Goal: Task Accomplishment & Management: Manage account settings

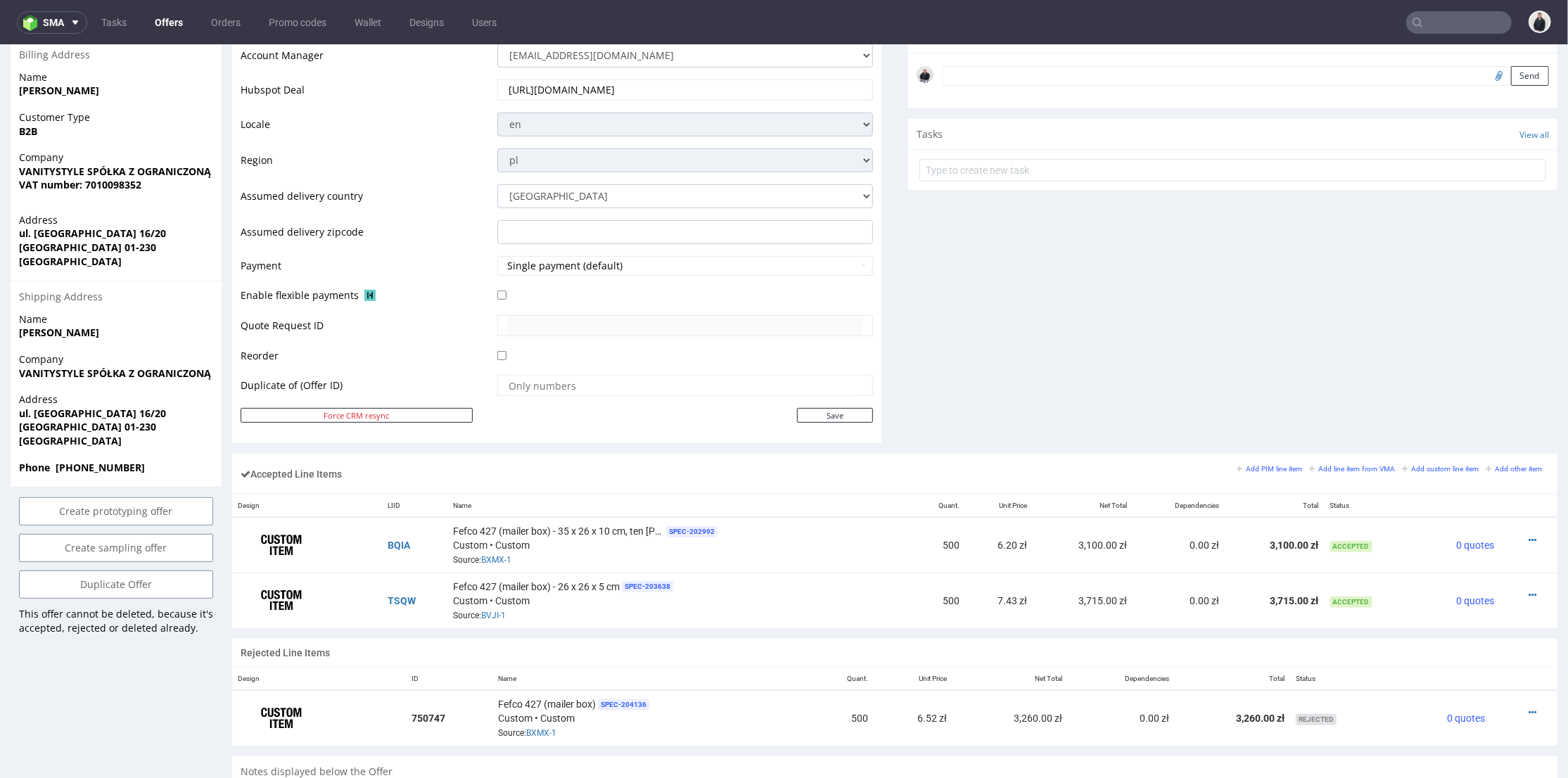
scroll to position [78, 0]
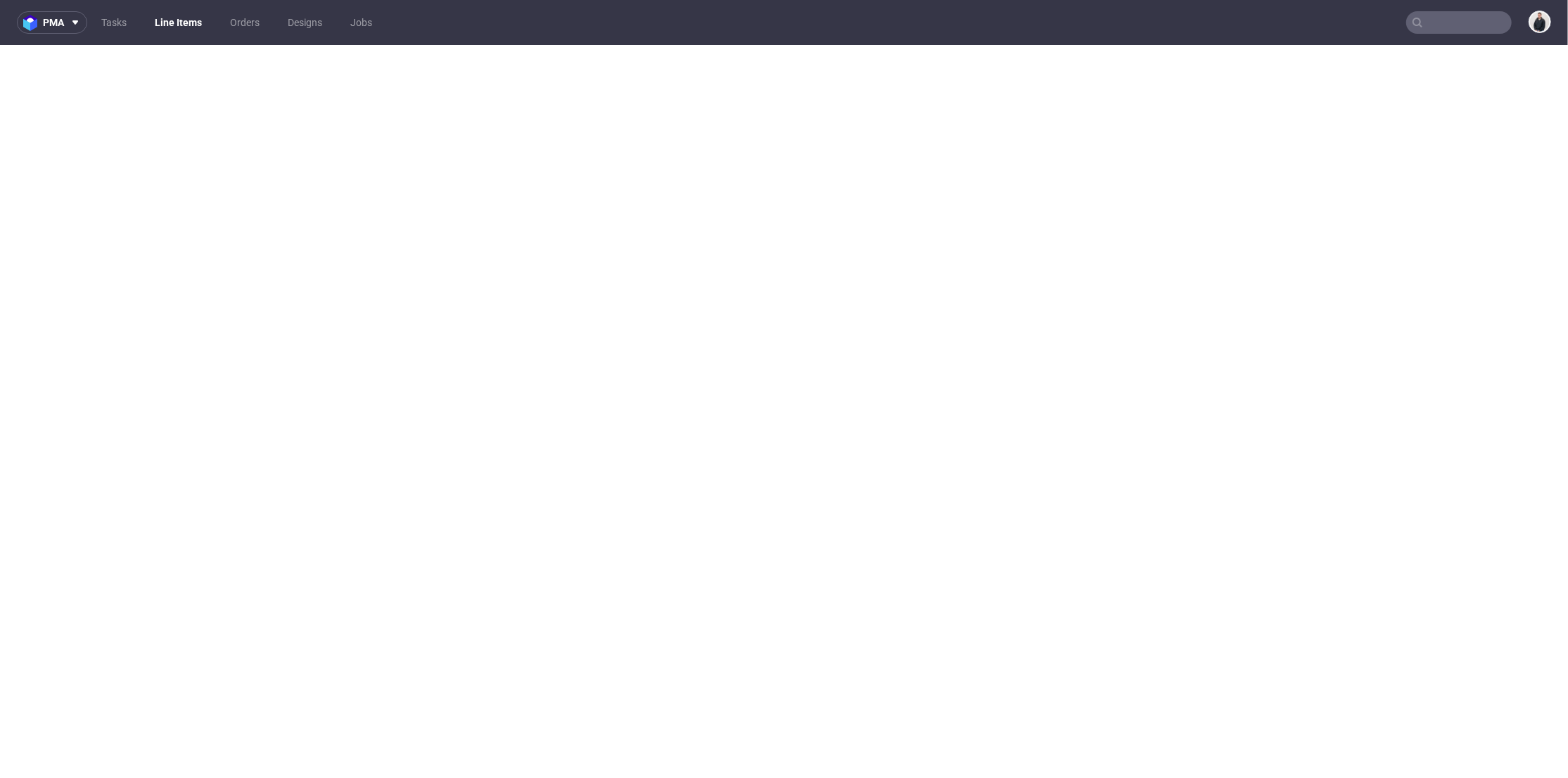
select select "in_progress"
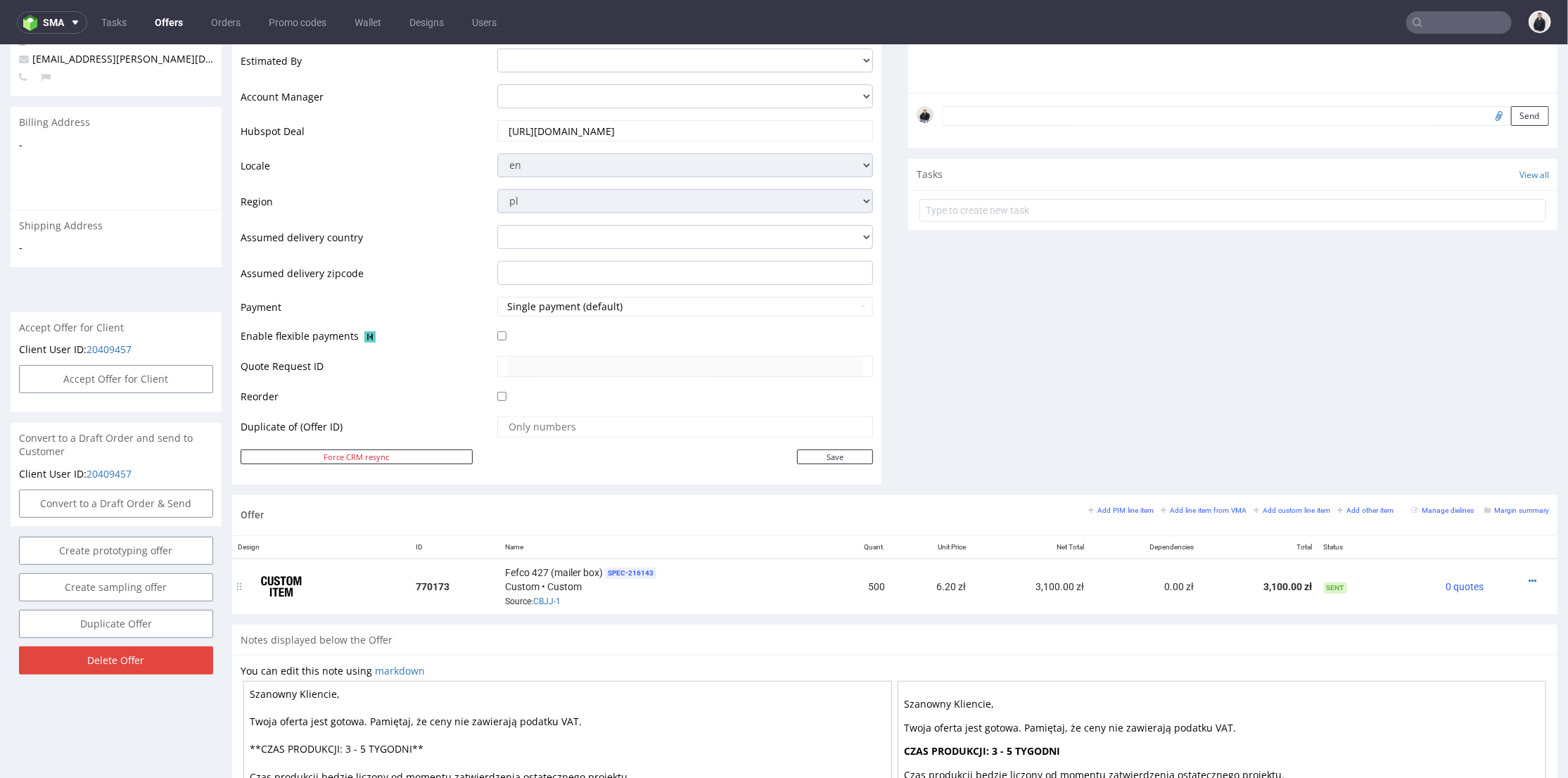
scroll to position [468, 0]
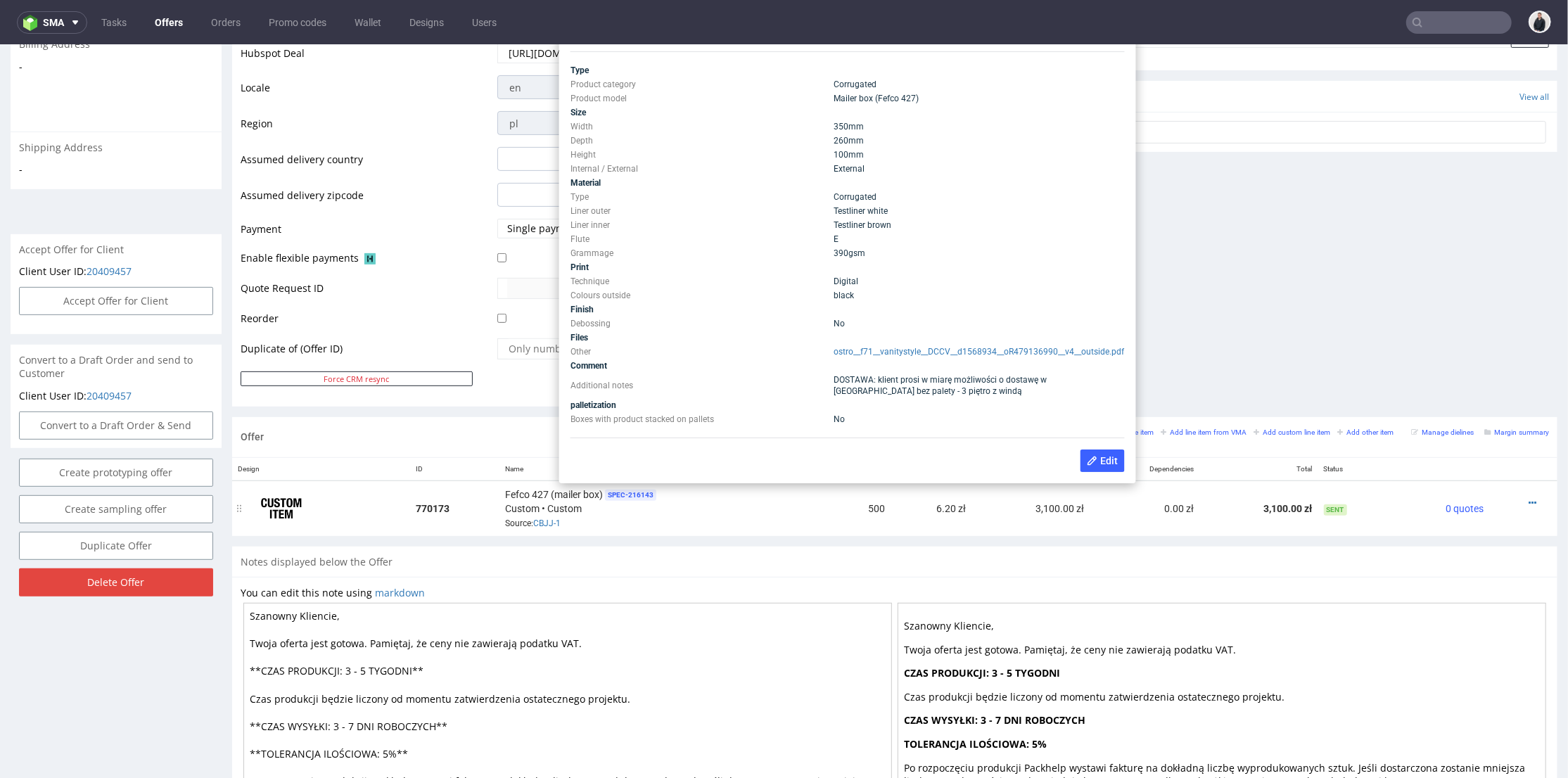
click at [644, 525] on div "Fefco 427 (mailer box) SPEC- 216143 Custom • Custom Source: CBJJ-1" at bounding box center [663, 508] width 316 height 44
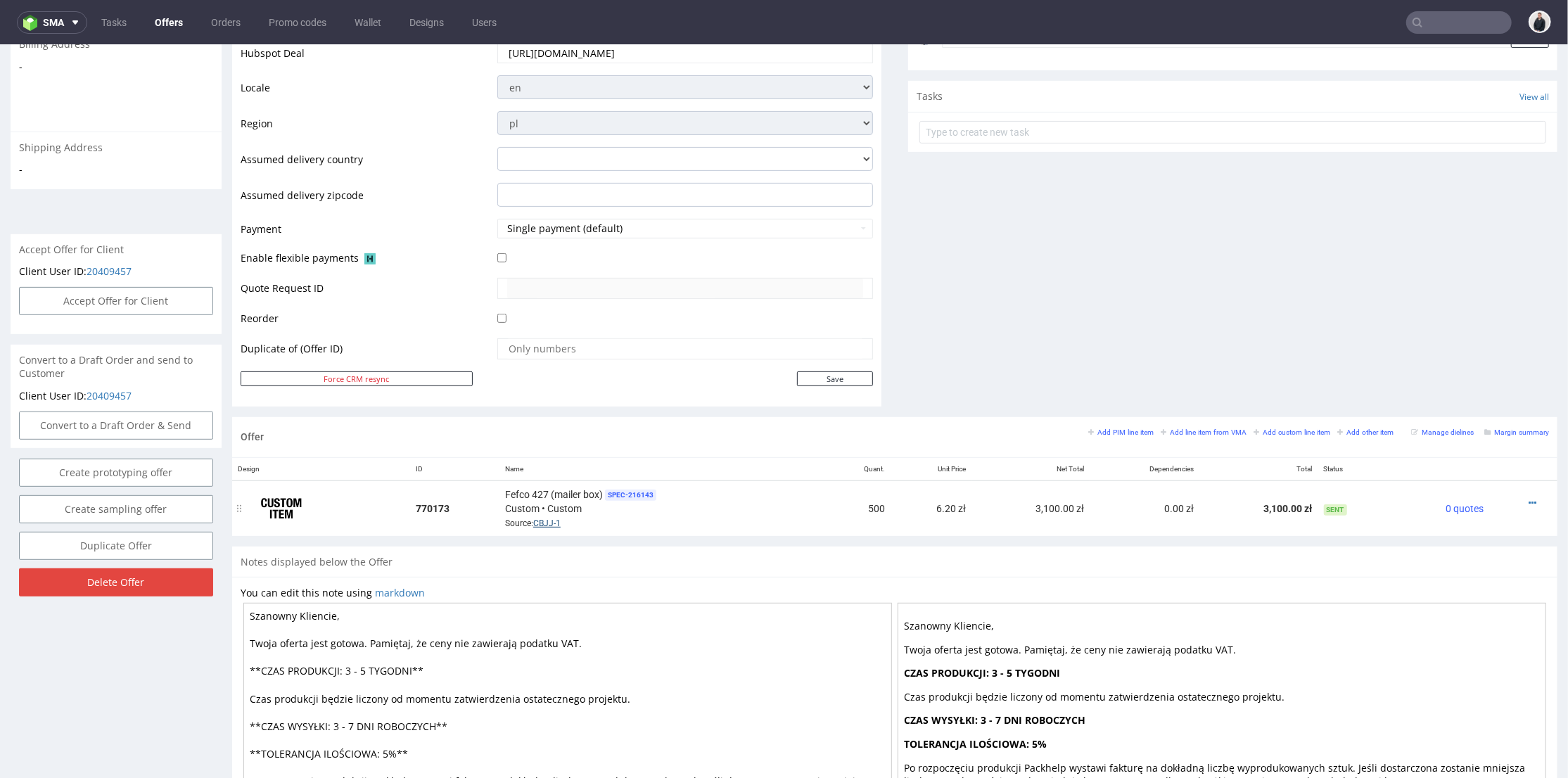
click at [553, 517] on link "CBJJ-1" at bounding box center [546, 522] width 27 height 10
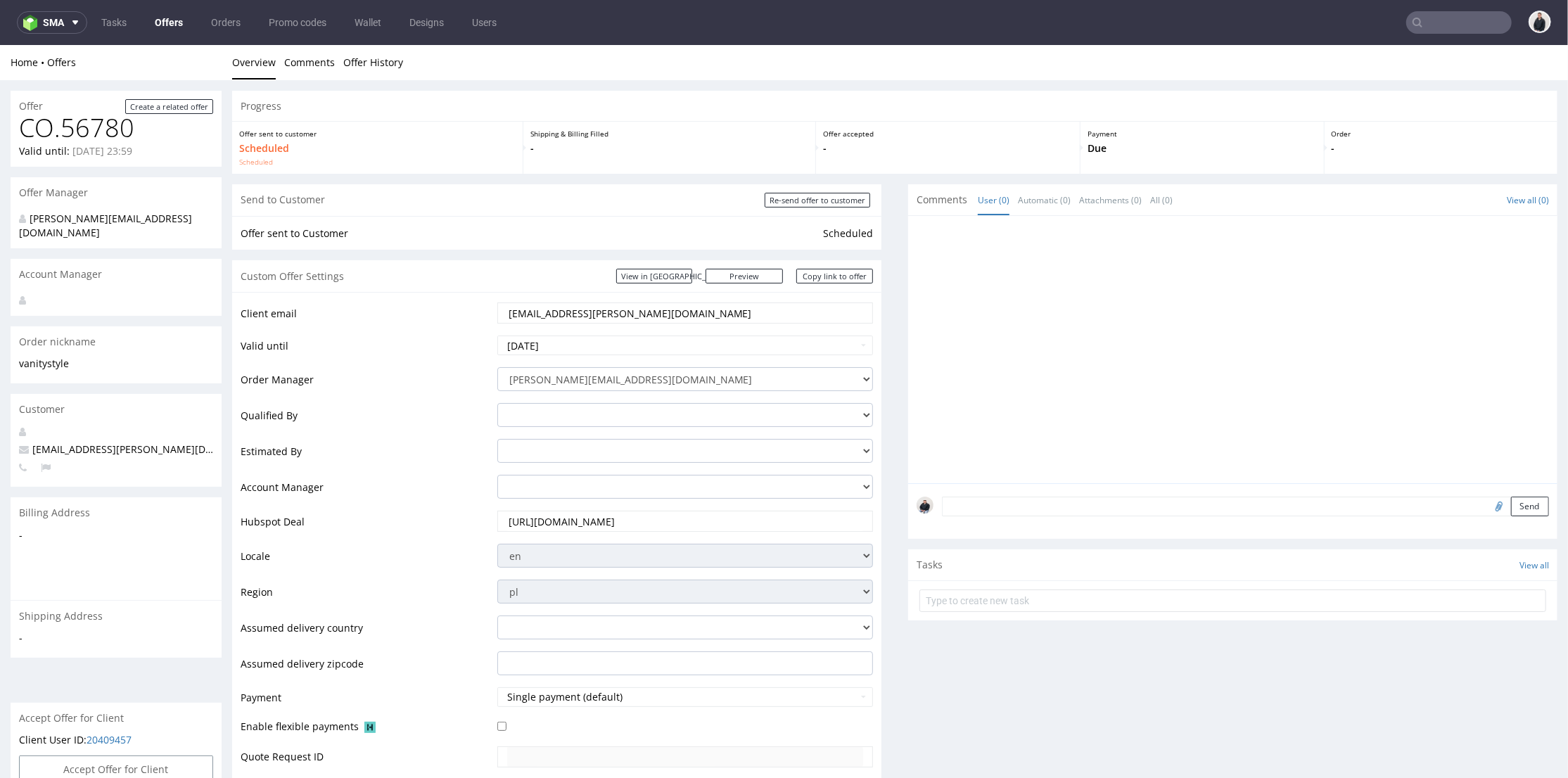
click at [177, 22] on link "Offers" at bounding box center [168, 23] width 45 height 23
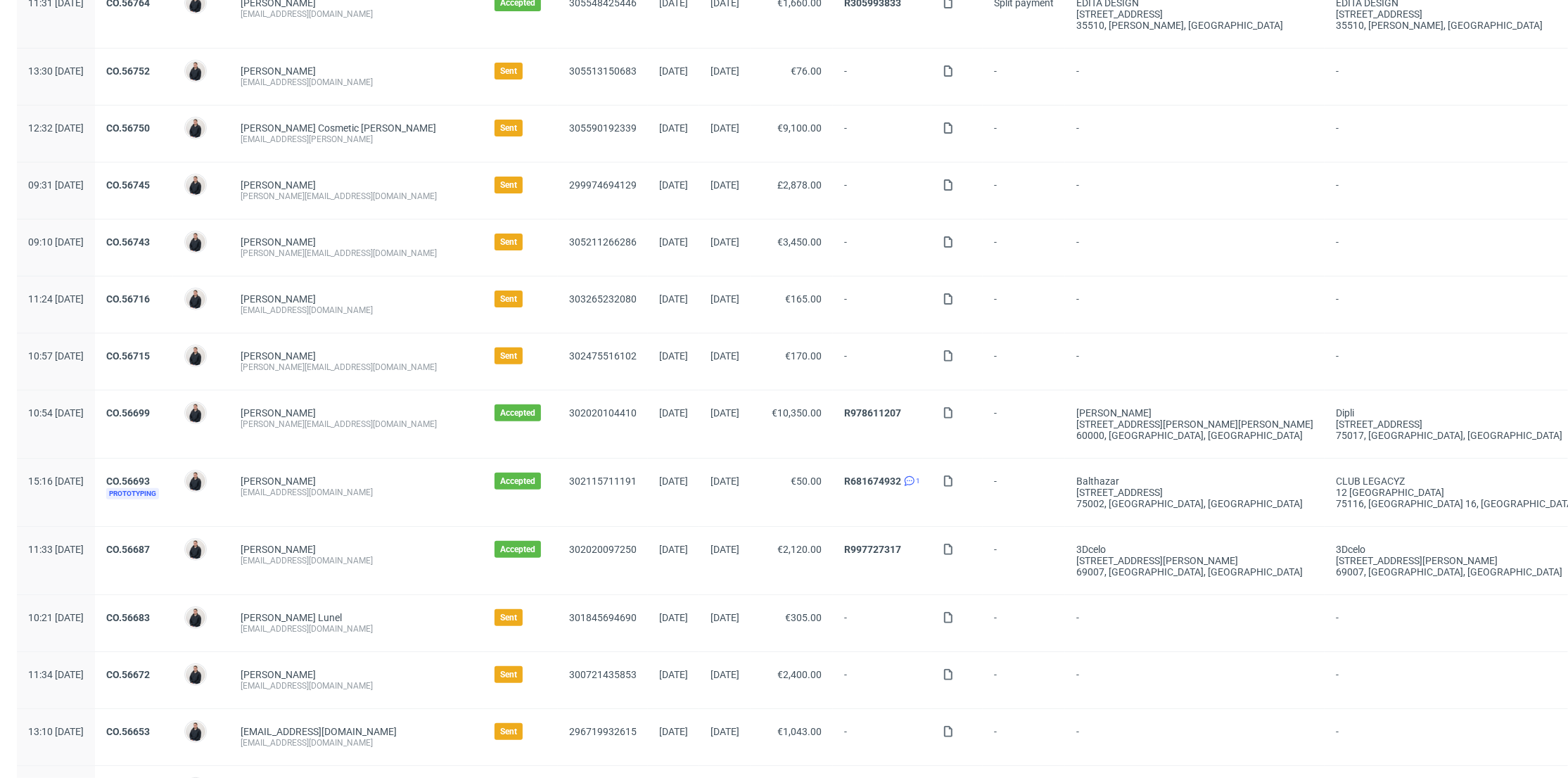
scroll to position [468, 0]
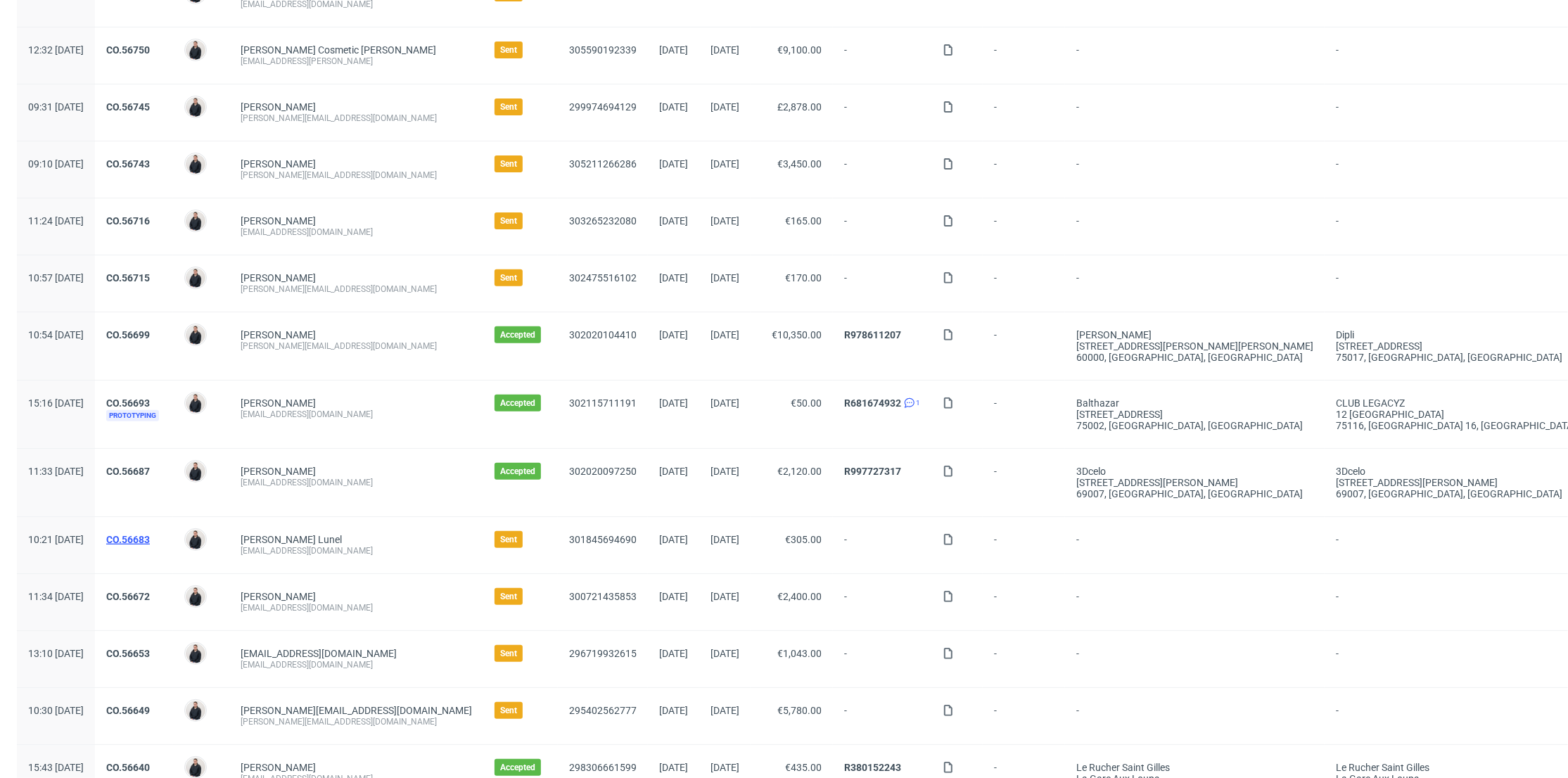
click at [150, 534] on link "CO.56683" at bounding box center [128, 539] width 44 height 11
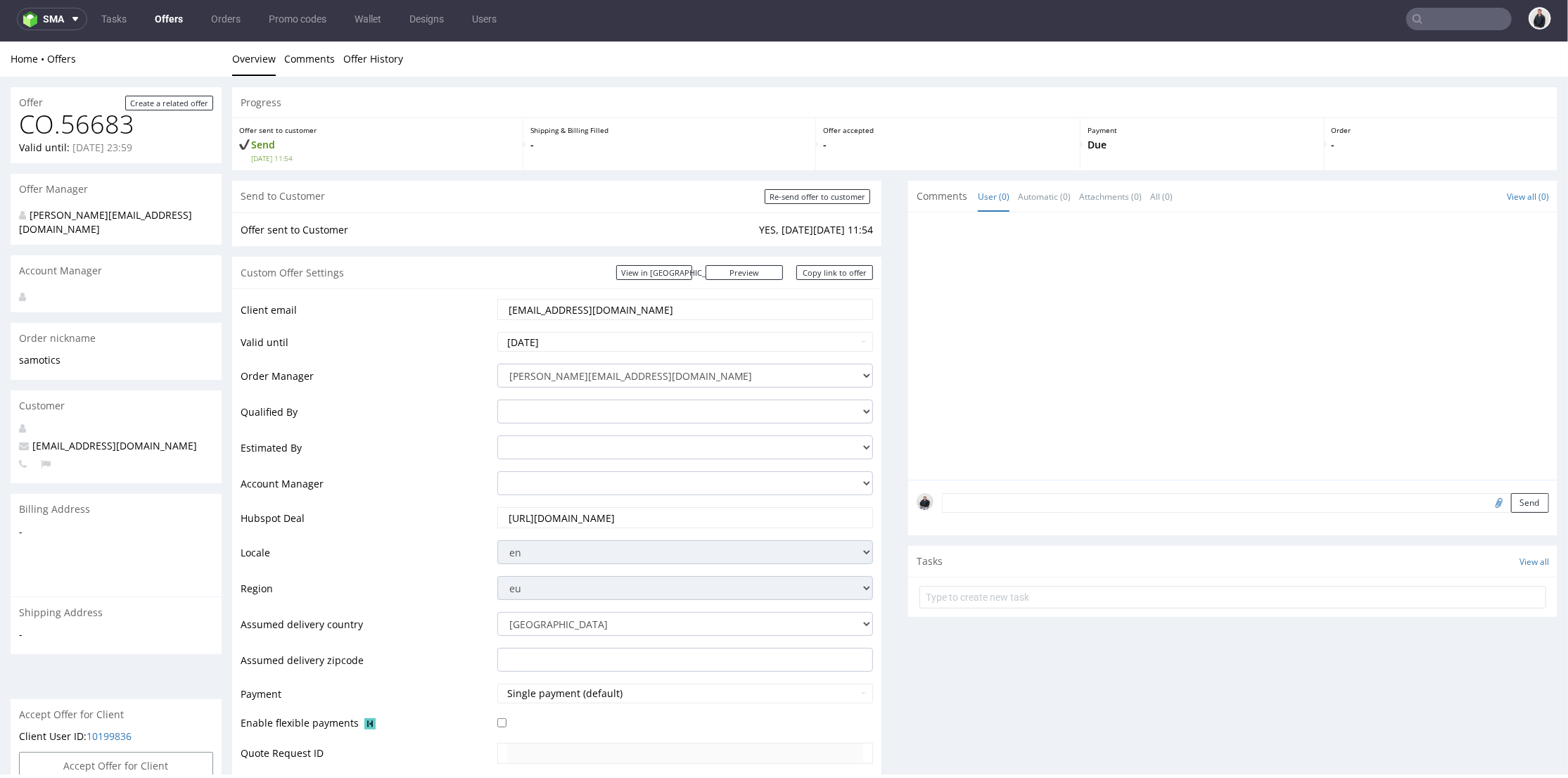
drag, startPoint x: 665, startPoint y: 306, endPoint x: 423, endPoint y: 302, distance: 242.0
click at [423, 304] on tr "Client email supplychain@samotics.com" at bounding box center [556, 313] width 633 height 33
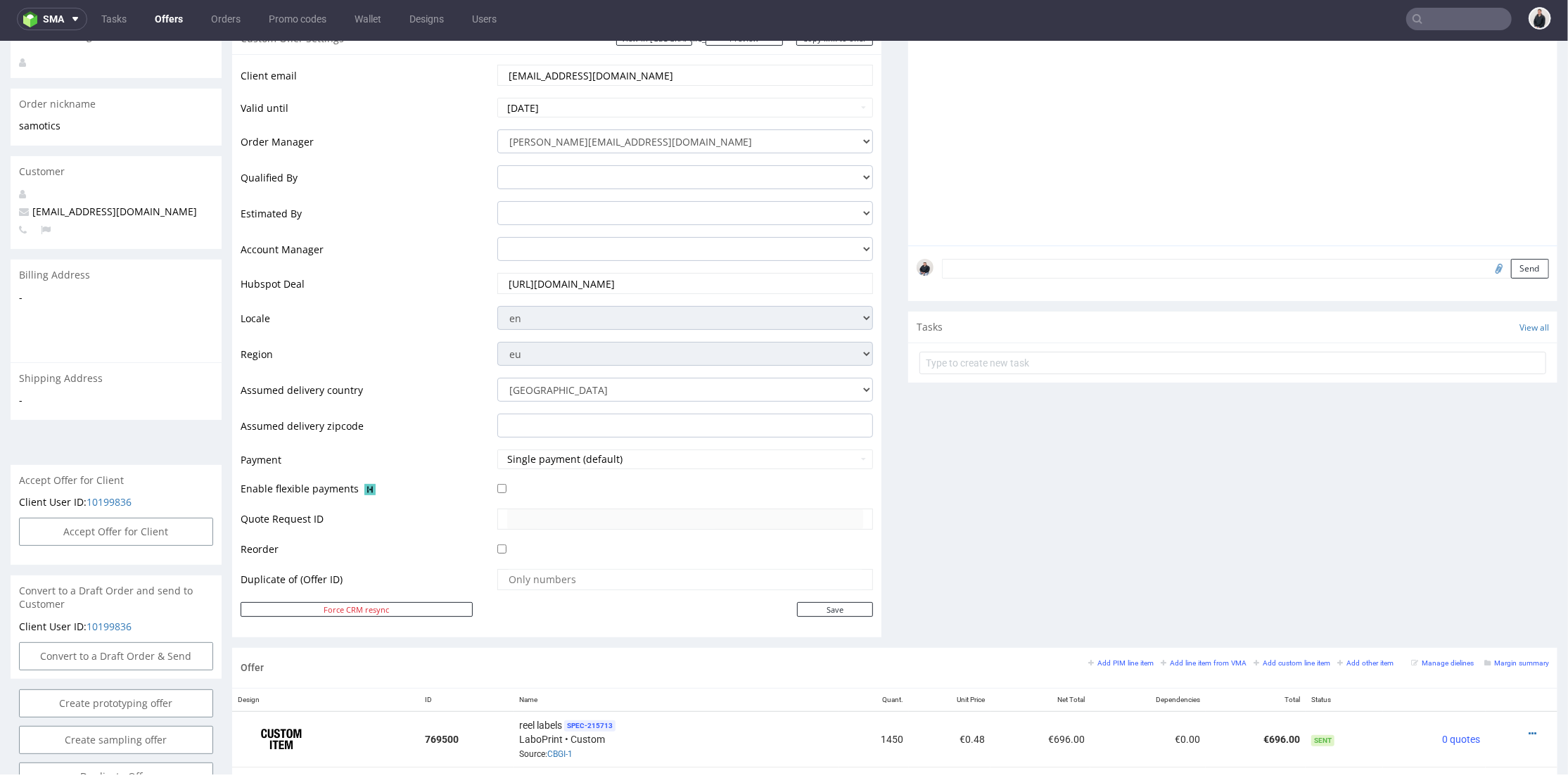
scroll to position [468, 0]
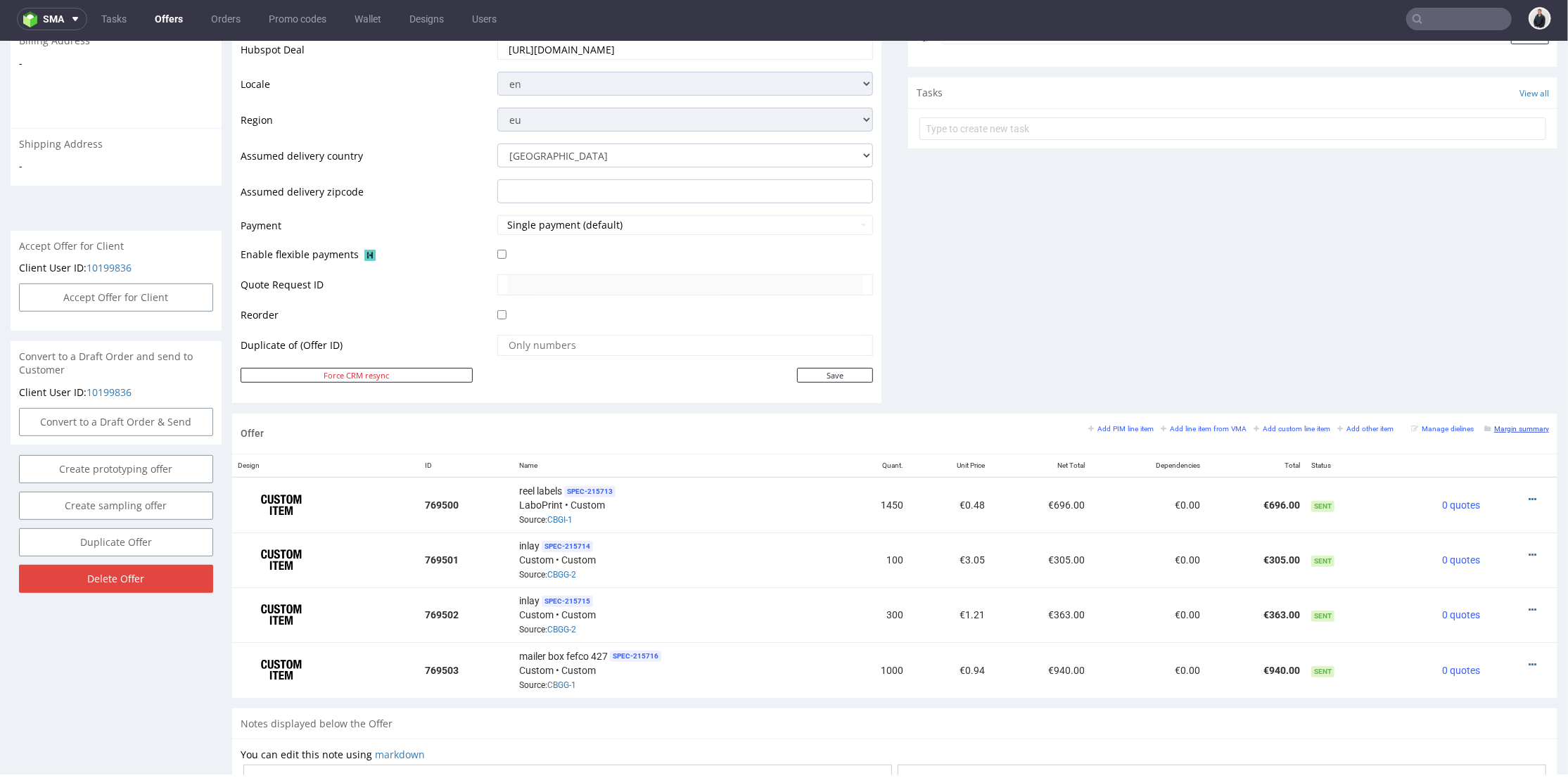
click at [1500, 427] on small "Margin summary" at bounding box center [1517, 428] width 65 height 8
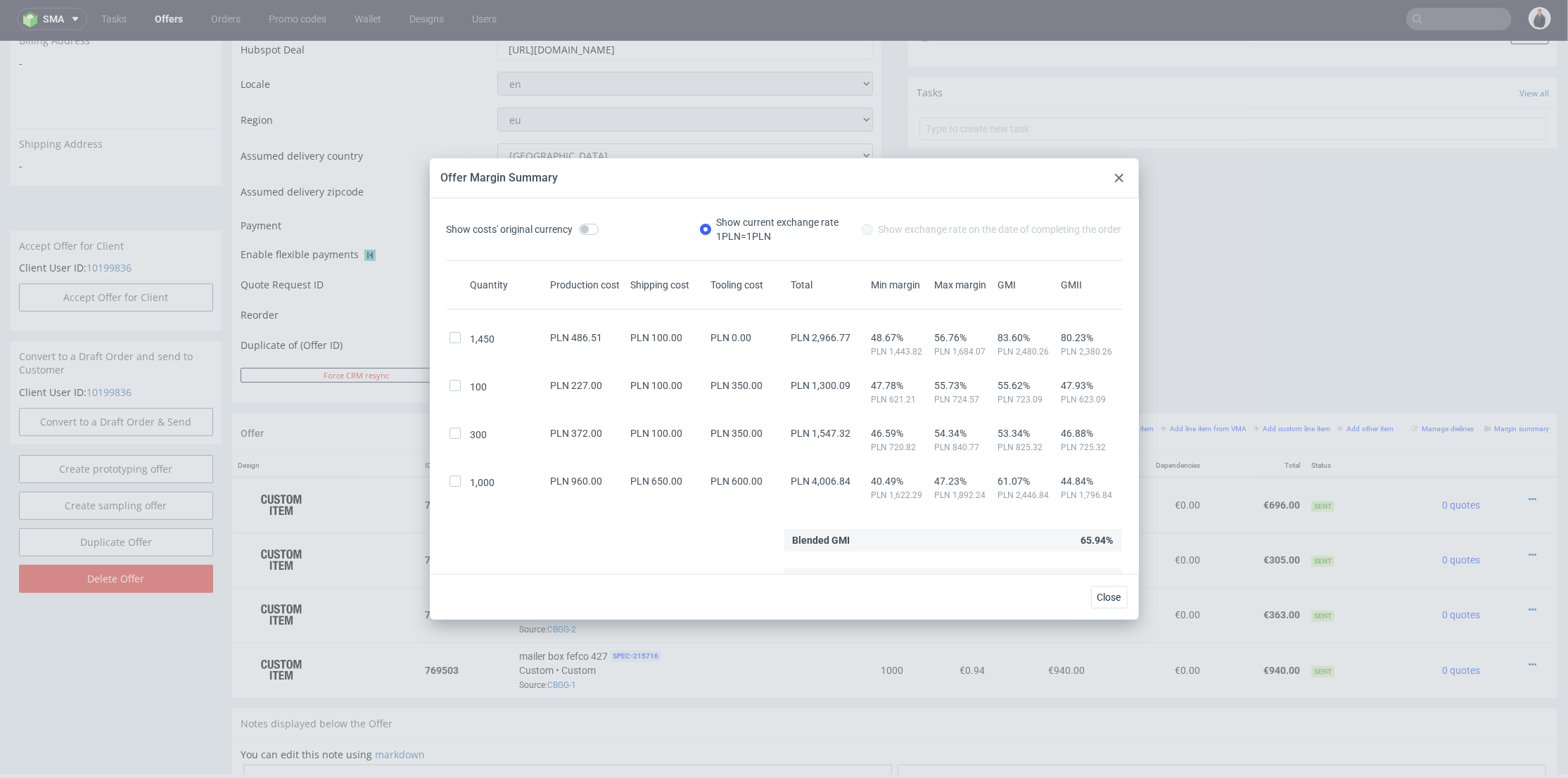
click at [447, 339] on div at bounding box center [458, 337] width 21 height 11
click at [457, 383] on input "checkbox" at bounding box center [455, 385] width 11 height 11
checkbox input "true"
click at [456, 349] on div at bounding box center [458, 344] width 21 height 26
click at [454, 339] on input "checkbox" at bounding box center [455, 337] width 11 height 11
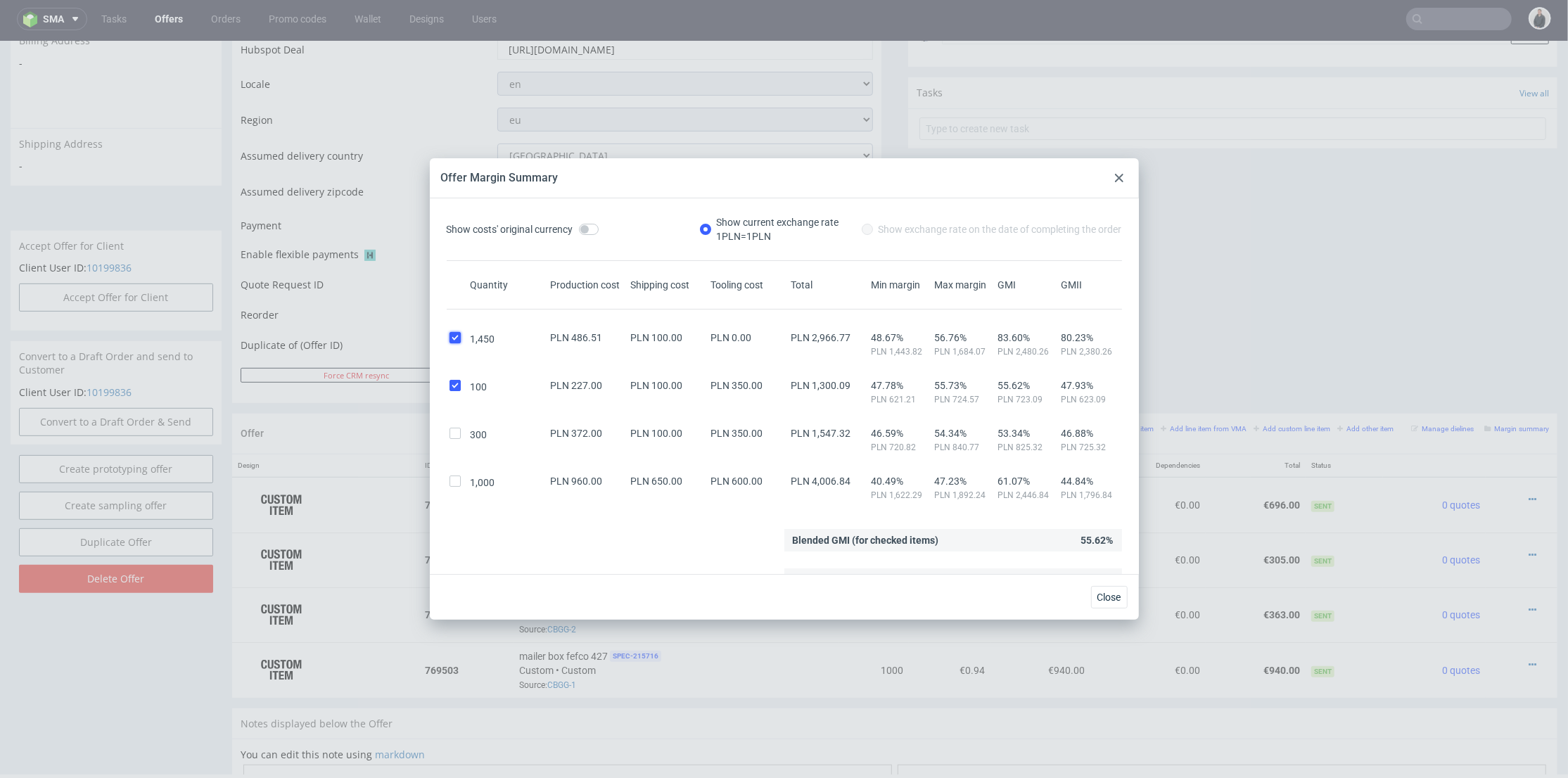
checkbox input "true"
click at [456, 434] on input "checkbox" at bounding box center [455, 433] width 11 height 11
checkbox input "true"
click at [458, 482] on input "checkbox" at bounding box center [455, 481] width 11 height 11
checkbox input "true"
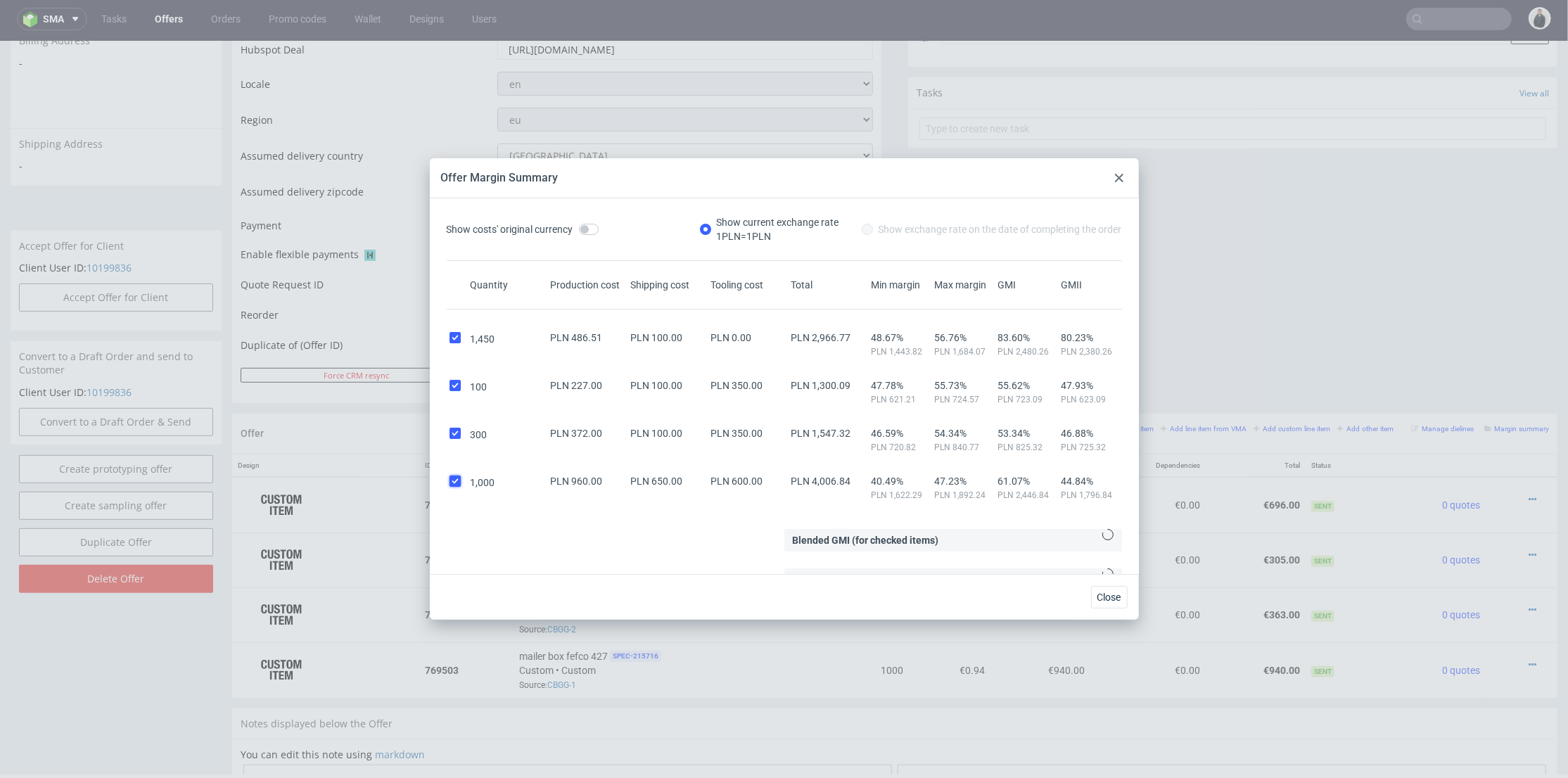
scroll to position [17, 0]
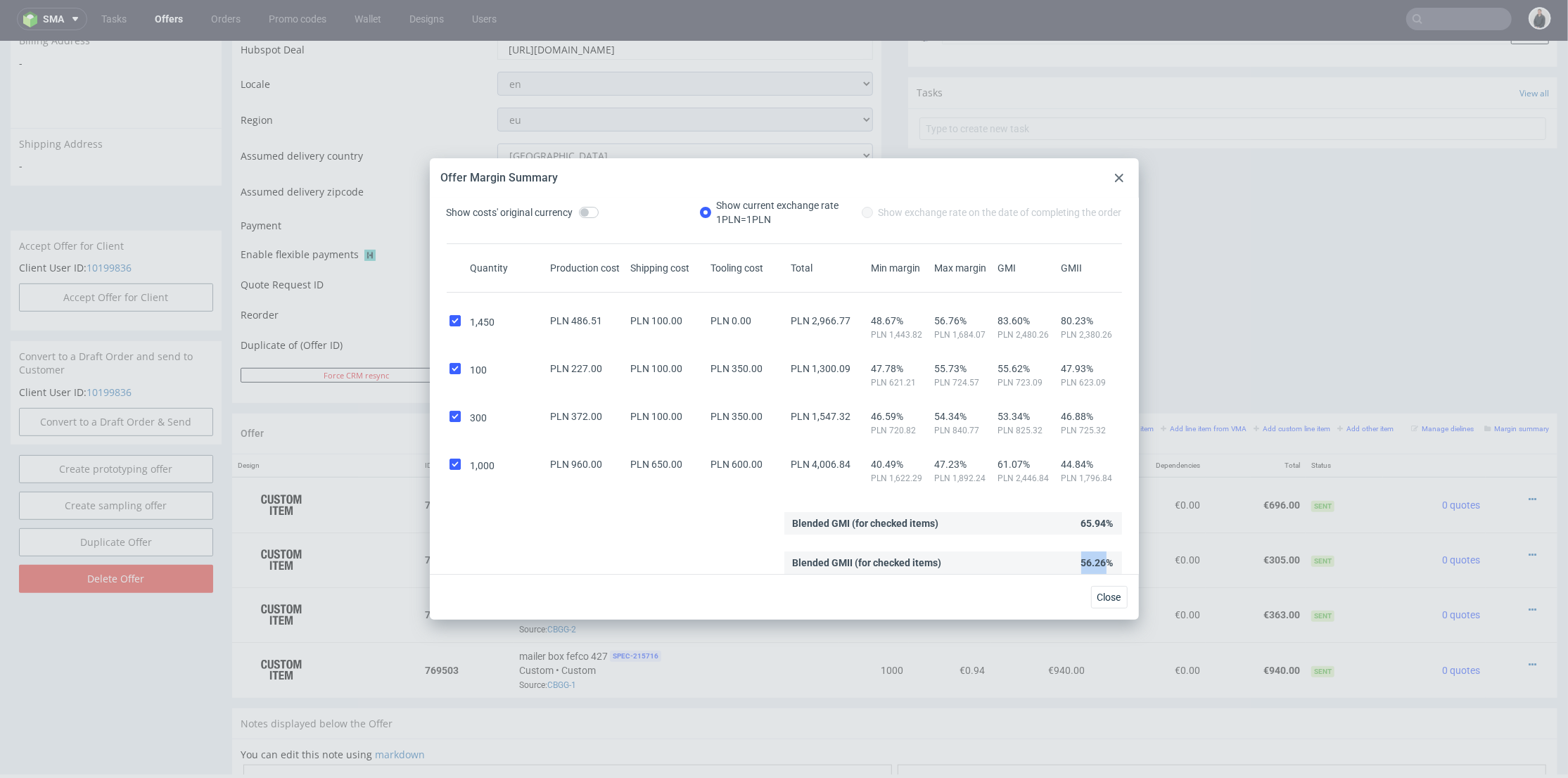
drag, startPoint x: 1066, startPoint y: 561, endPoint x: 1096, endPoint y: 563, distance: 30.1
click at [1096, 563] on div "Blended GMII (for checked items) 56.26%" at bounding box center [953, 563] width 338 height 23
copy div "56.26"
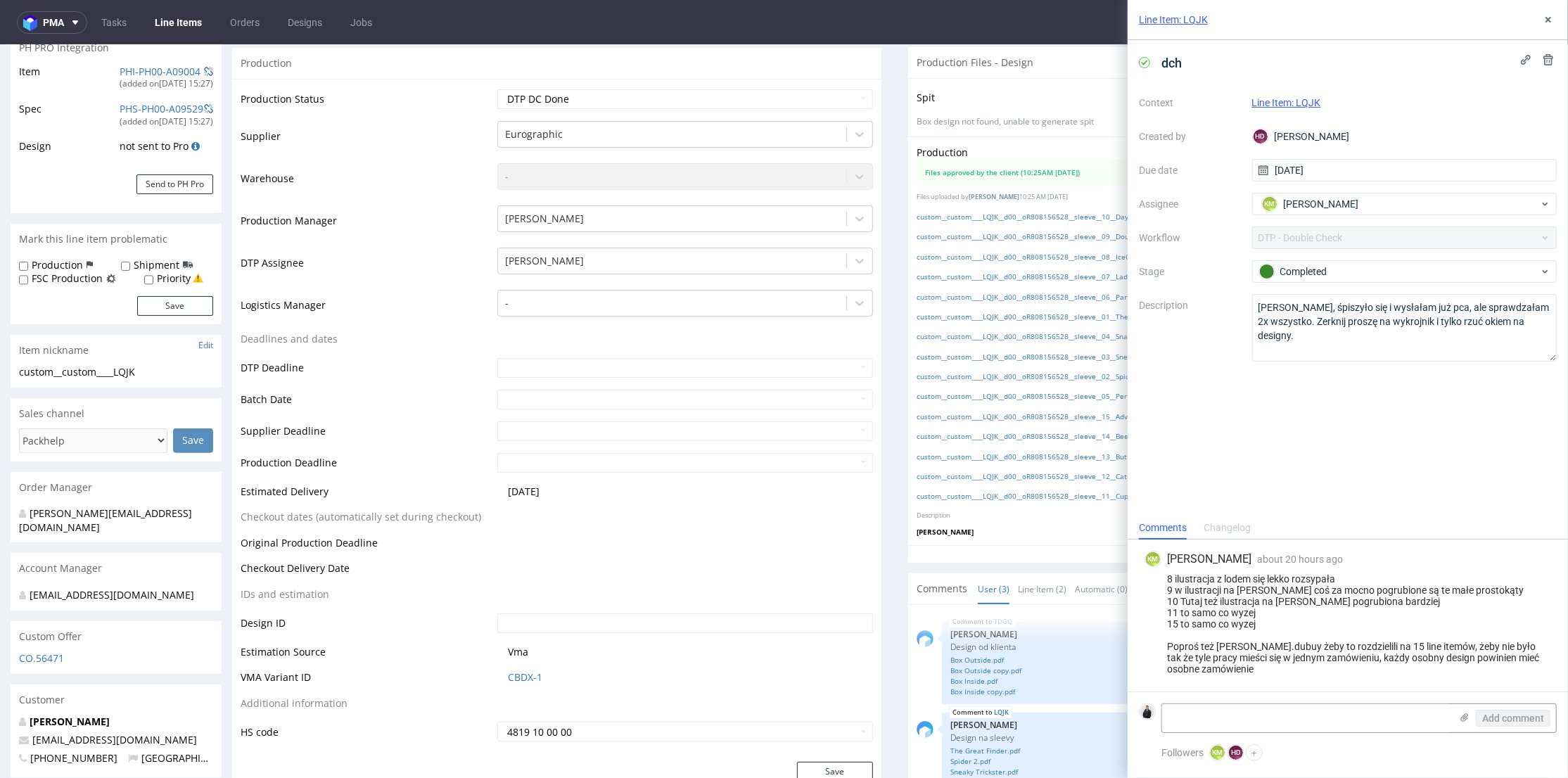
scroll to position [378, 0]
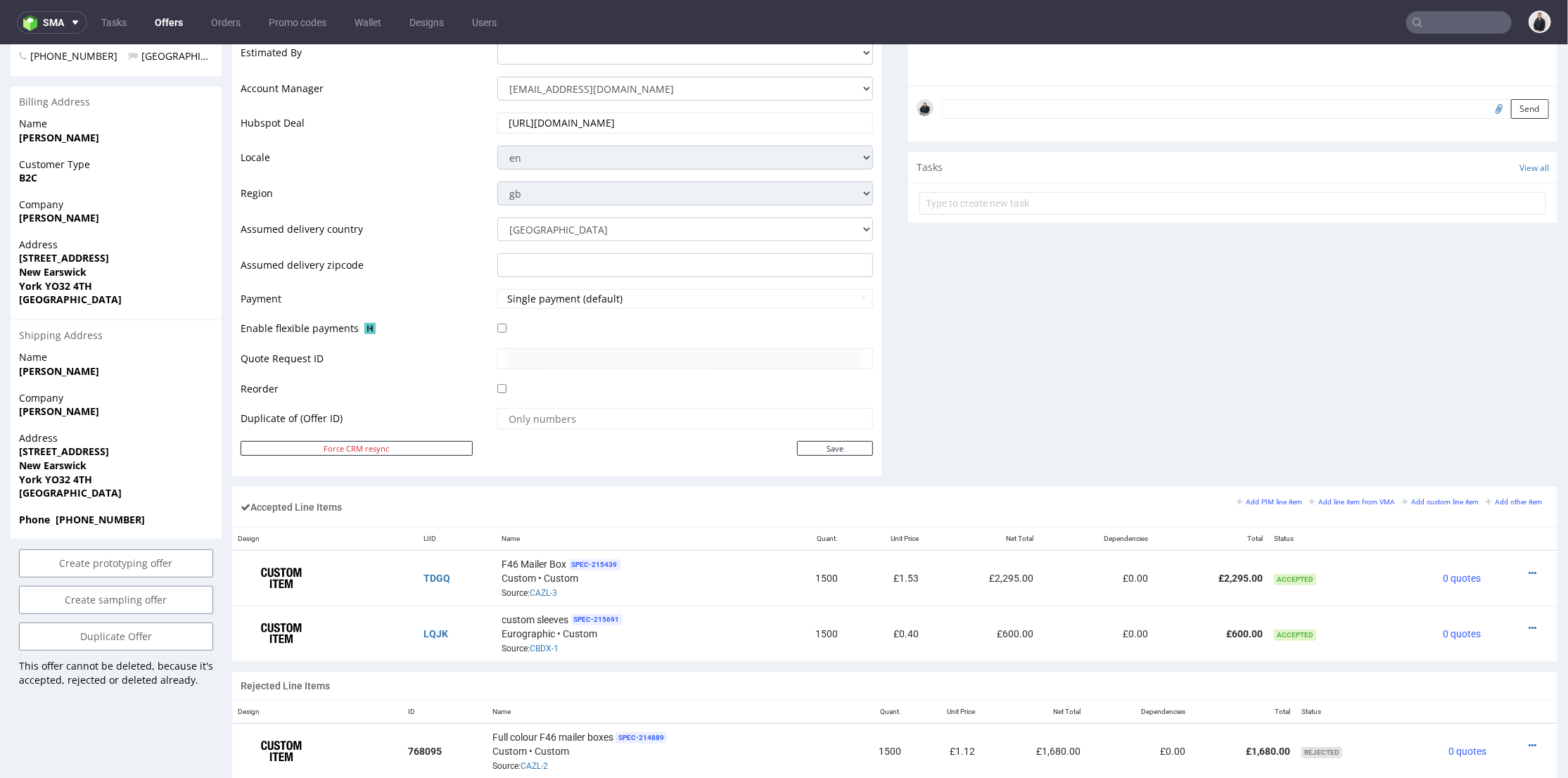
scroll to position [591, 0]
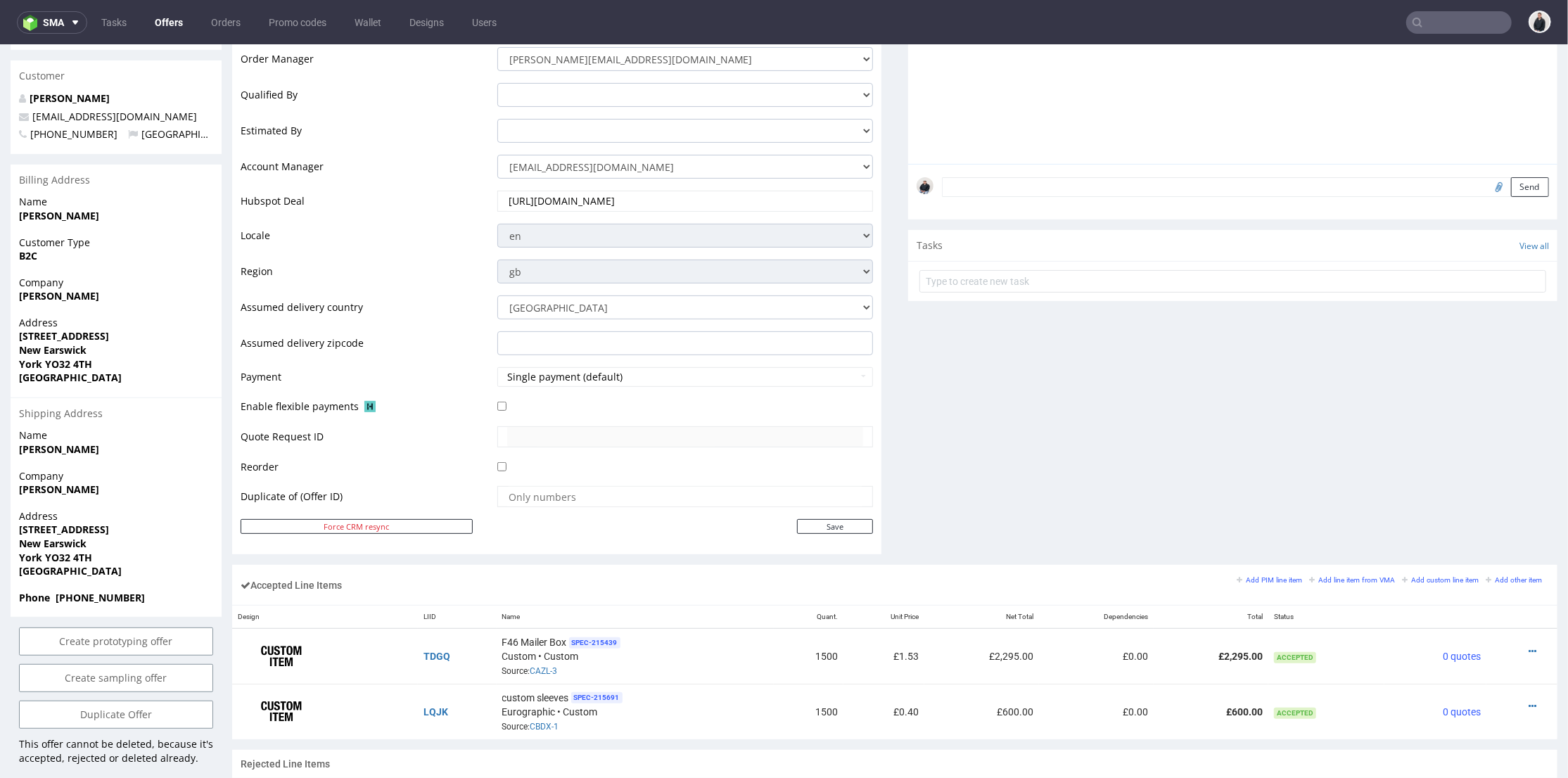
scroll to position [514, 0]
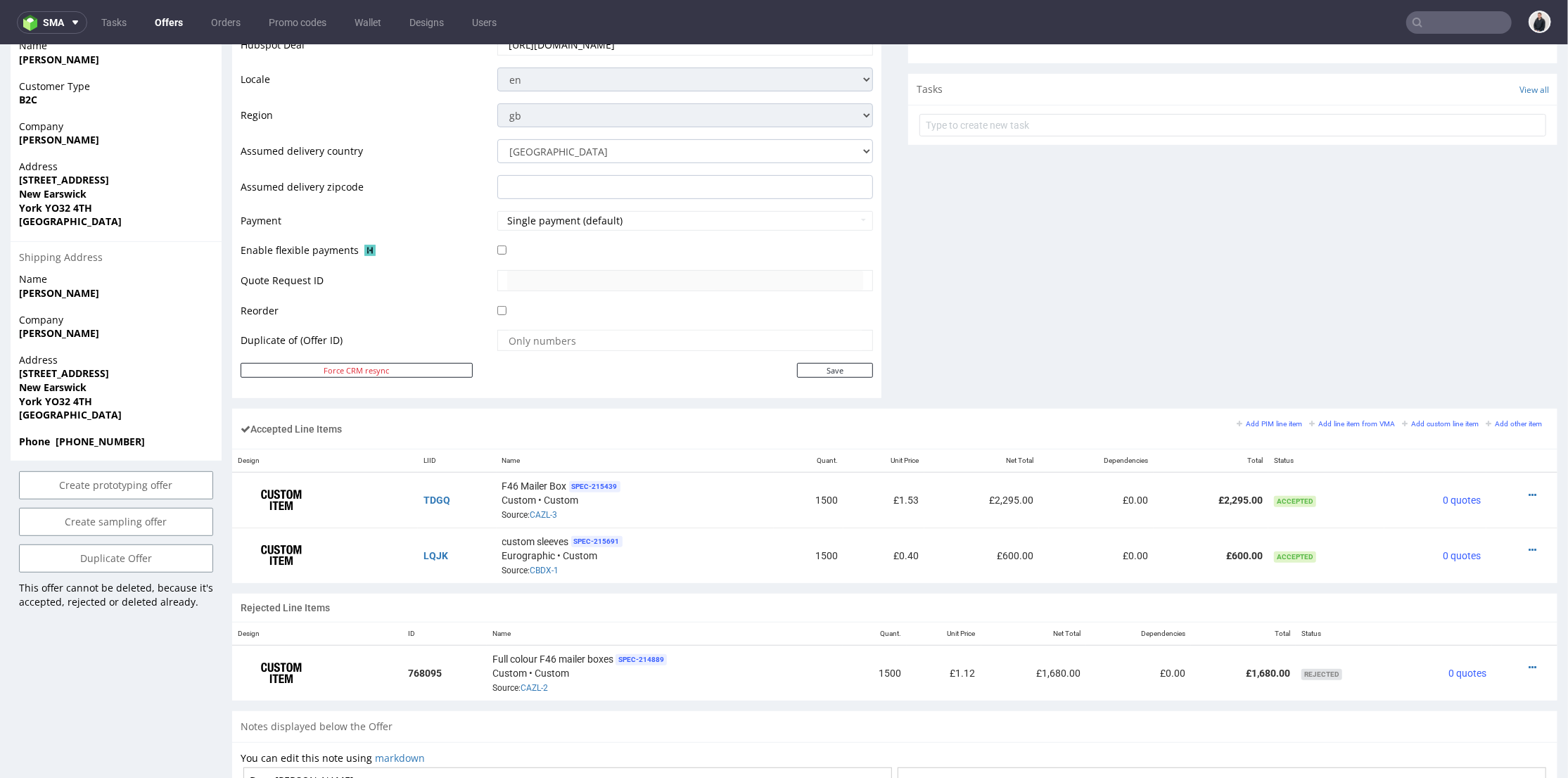
drag, startPoint x: 1101, startPoint y: 297, endPoint x: 1258, endPoint y: 343, distance: 163.6
click at [1103, 297] on div "Comments User (0) Automatic (0) Attachments (0) All (0) View all (0) Send Tasks…" at bounding box center [1233, 58] width 649 height 701
click at [1520, 493] on div at bounding box center [1518, 495] width 51 height 14
click at [1528, 493] on icon at bounding box center [1532, 494] width 8 height 10
